Goal: Check status

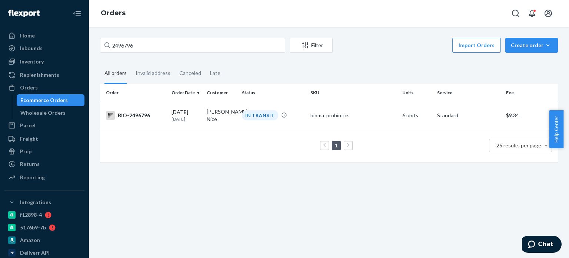
click at [109, 43] on div "2496796" at bounding box center [192, 45] width 185 height 15
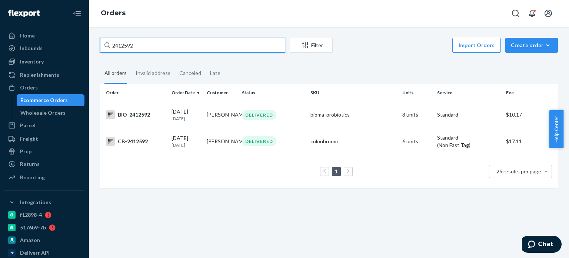
drag, startPoint x: 155, startPoint y: 45, endPoint x: 122, endPoint y: 47, distance: 33.0
click at [110, 48] on div "2412592" at bounding box center [192, 45] width 185 height 15
paste input "503948"
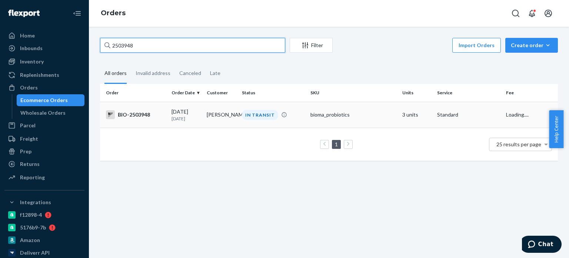
type input "2503948"
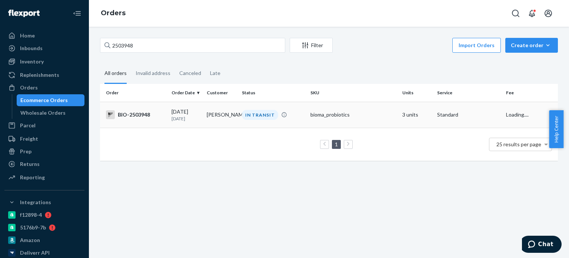
click at [247, 119] on div "IN TRANSIT" at bounding box center [260, 115] width 36 height 10
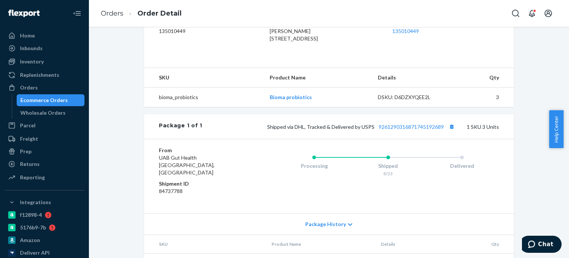
scroll to position [111, 0]
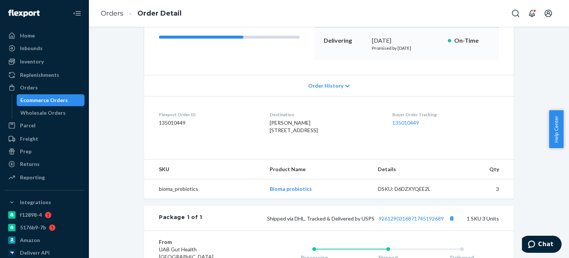
drag, startPoint x: 44, startPoint y: 84, endPoint x: 128, endPoint y: 35, distance: 96.6
click at [44, 85] on div "Orders" at bounding box center [44, 87] width 79 height 10
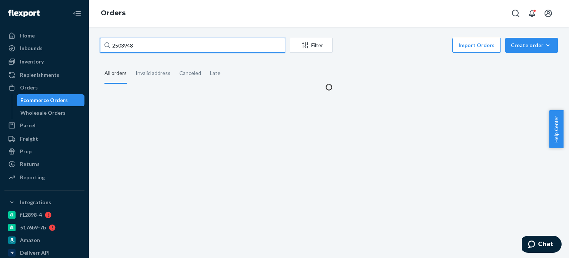
drag, startPoint x: 141, startPoint y: 42, endPoint x: 136, endPoint y: 40, distance: 5.0
click at [140, 42] on input "2503948" at bounding box center [192, 45] width 185 height 15
